Goal: Check status: Check status

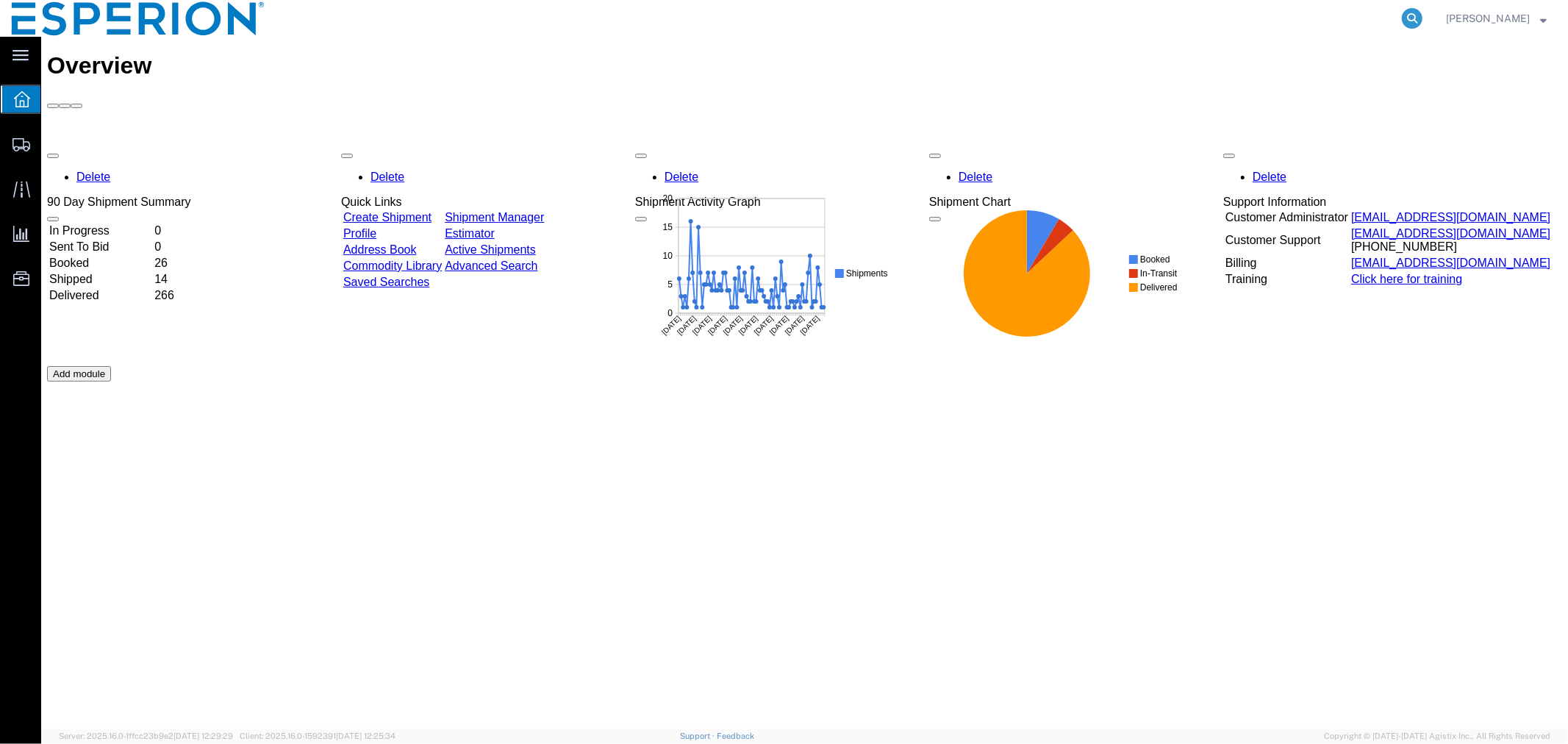
click at [1405, 17] on icon at bounding box center [1413, 18] width 21 height 21
click at [1268, 24] on input "search" at bounding box center [1178, 18] width 447 height 35
paste input "56441582"
type input "56441582"
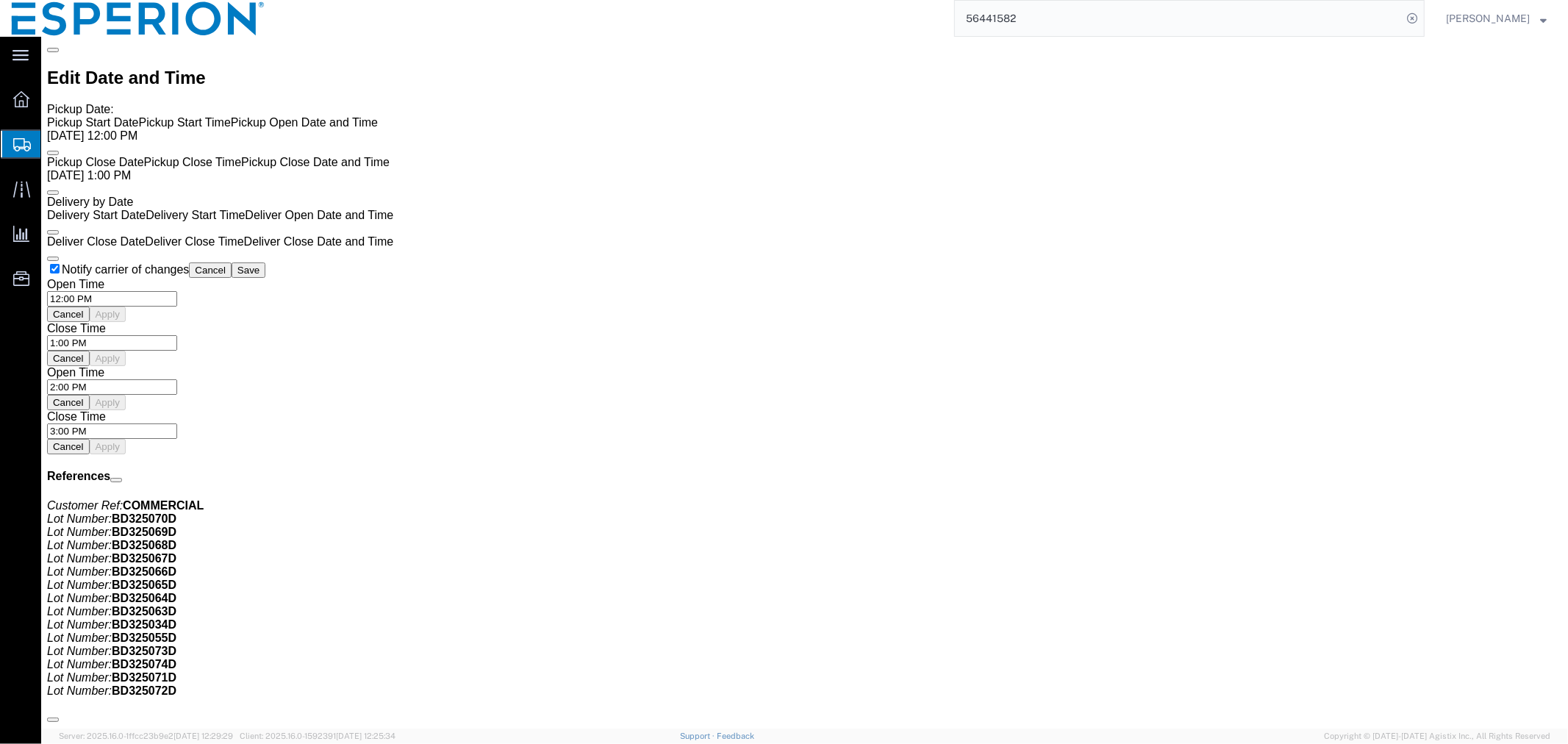
scroll to position [1715, 0]
